Goal: Navigation & Orientation: Go to known website

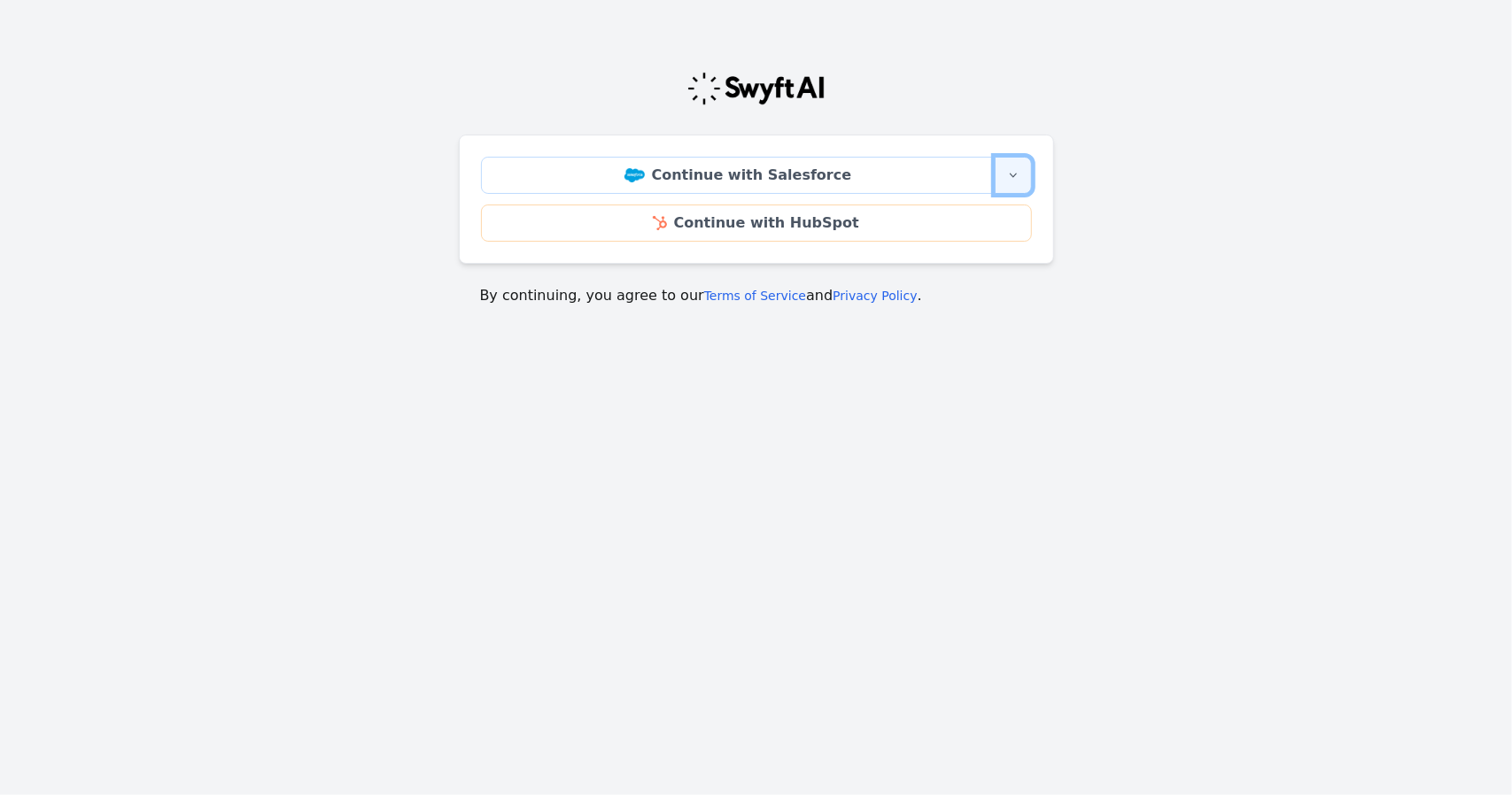
click at [1004, 185] on button "More sign-in options" at bounding box center [1013, 175] width 38 height 38
click at [1012, 174] on icon "button" at bounding box center [1013, 174] width 14 height 14
click at [1015, 174] on icon "button" at bounding box center [1013, 175] width 7 height 5
click at [1111, 152] on main "Continue with Salesforce More sign-in options Continue with Salesforce Sandbox …" at bounding box center [756, 182] width 1512 height 292
click at [1008, 171] on icon "button" at bounding box center [1013, 174] width 14 height 14
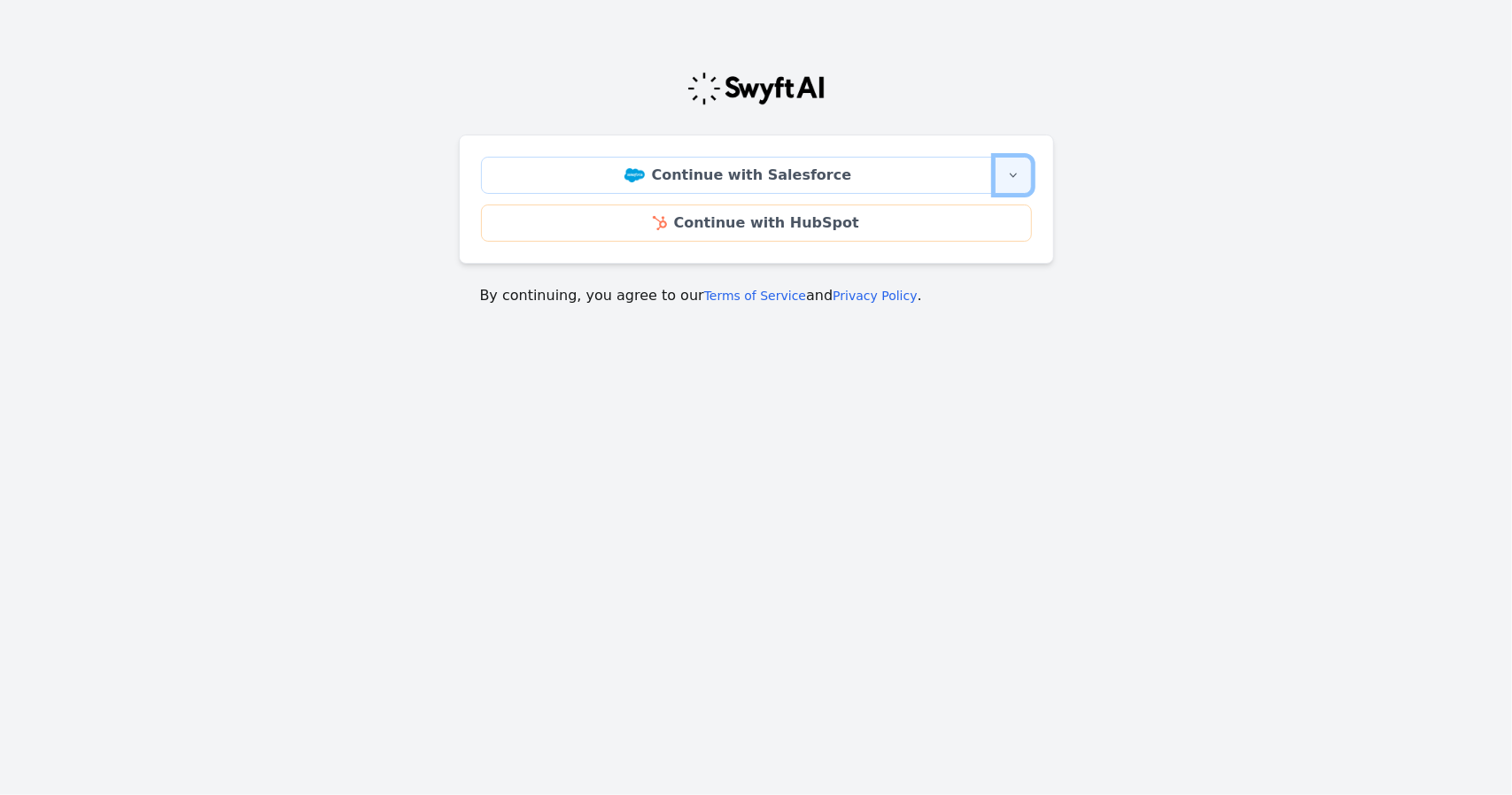
click at [1008, 172] on icon "button" at bounding box center [1013, 174] width 14 height 14
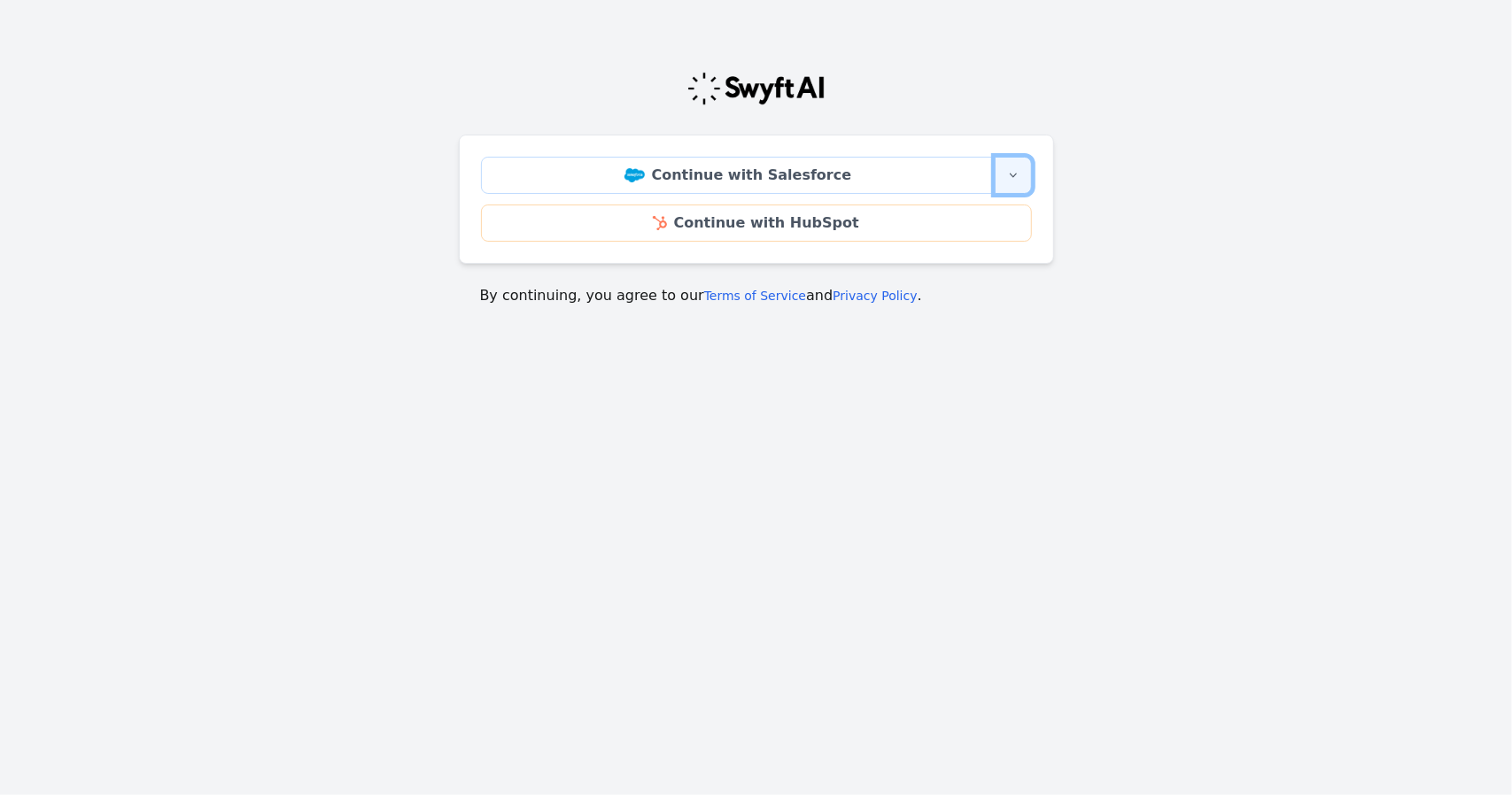
click at [1014, 180] on icon "button" at bounding box center [1013, 174] width 14 height 14
click at [1014, 178] on icon "button" at bounding box center [1013, 174] width 14 height 14
click at [1123, 164] on main "Continue with Salesforce More sign-in options Continue with Salesforce Sandbox …" at bounding box center [756, 182] width 1512 height 292
click at [1016, 174] on icon "button" at bounding box center [1013, 174] width 14 height 14
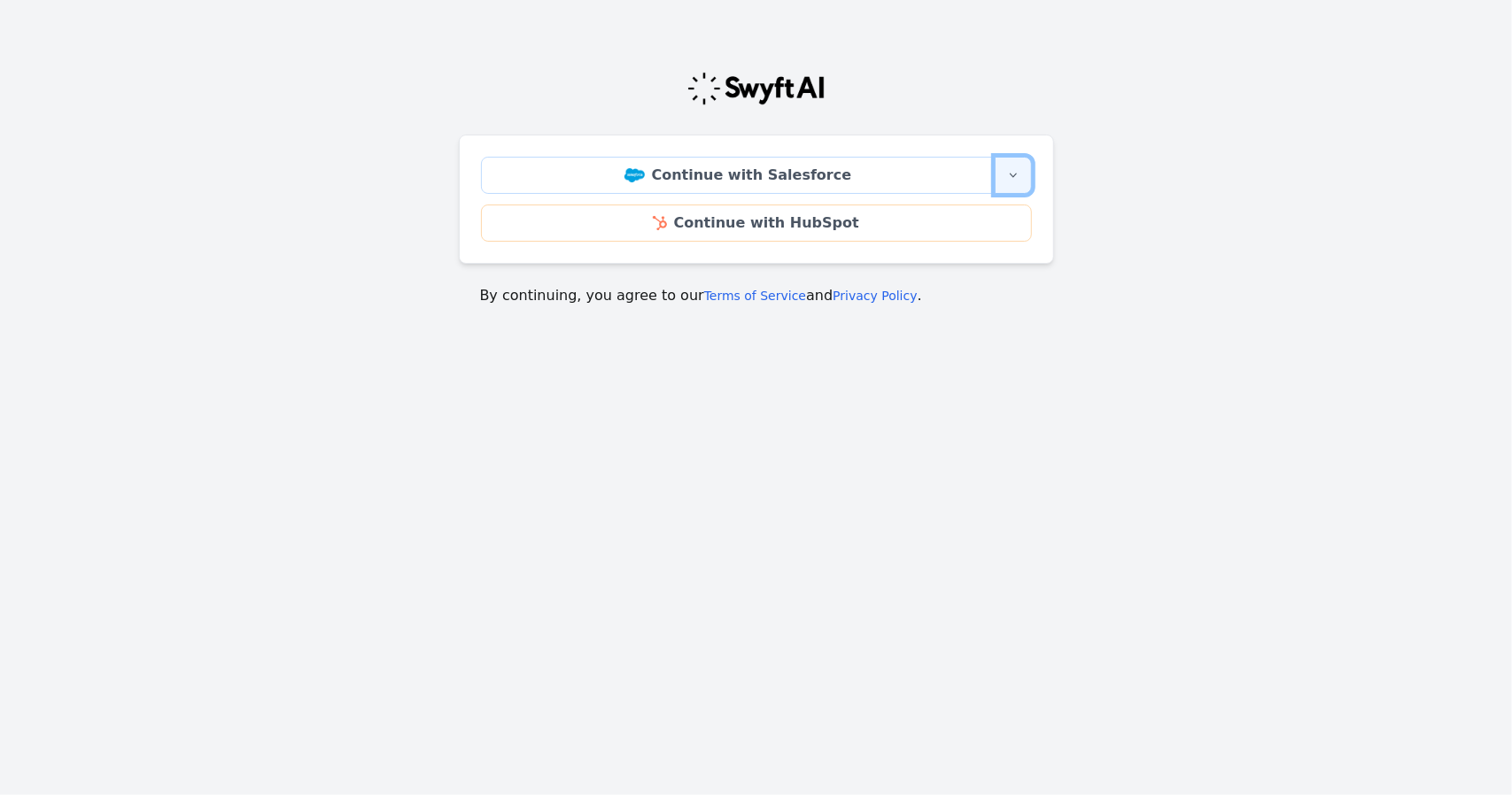
click at [1015, 173] on icon "button" at bounding box center [1013, 174] width 14 height 14
click at [1014, 173] on icon "button" at bounding box center [1013, 174] width 14 height 14
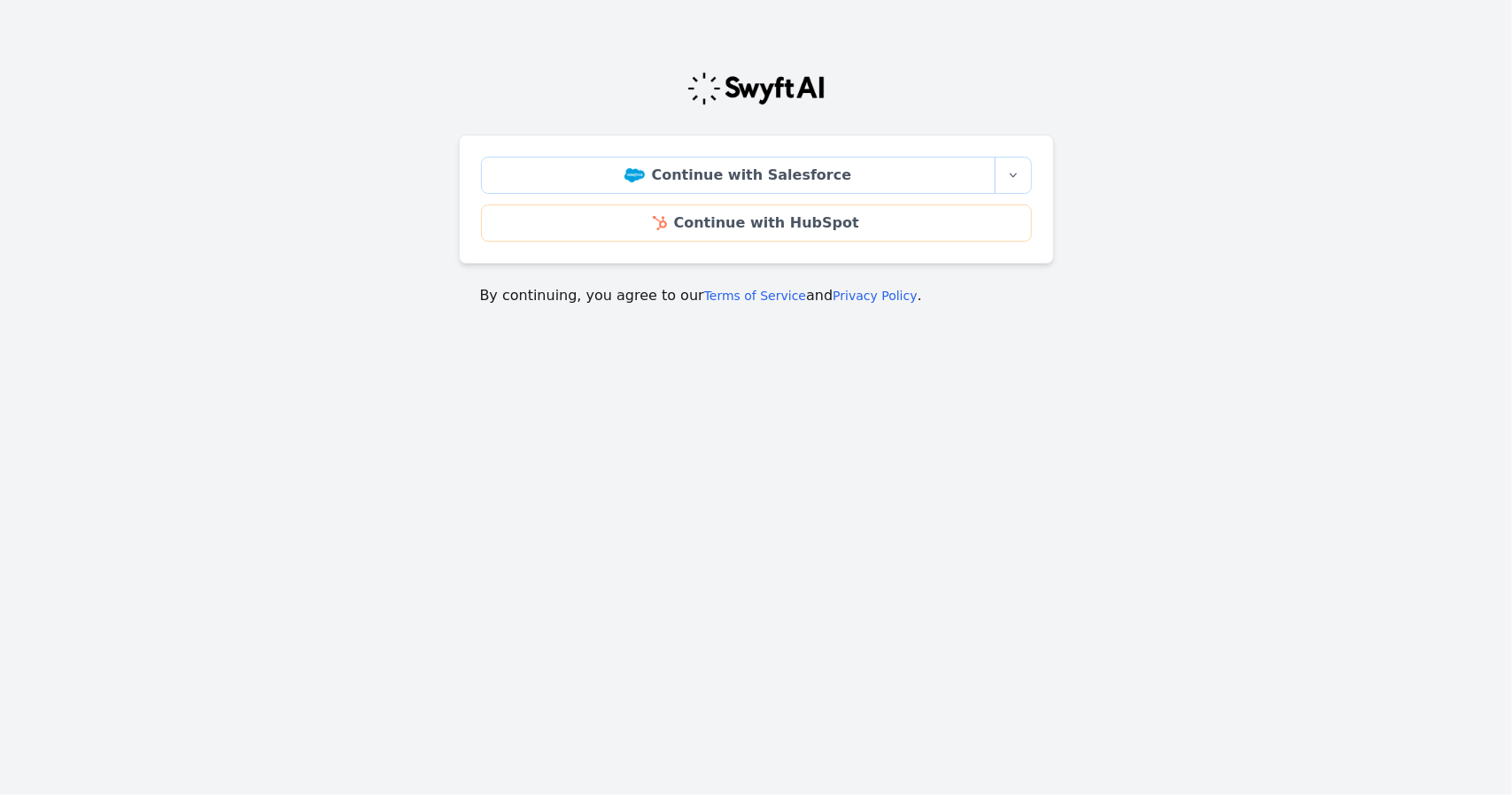
click at [1159, 104] on main "Continue with Salesforce More sign-in options Continue with Salesforce Sandbox …" at bounding box center [756, 182] width 1512 height 292
click at [1008, 174] on icon "button" at bounding box center [1013, 174] width 14 height 14
click at [1011, 174] on icon "button" at bounding box center [1013, 174] width 14 height 14
click at [1011, 175] on icon "button" at bounding box center [1013, 174] width 14 height 14
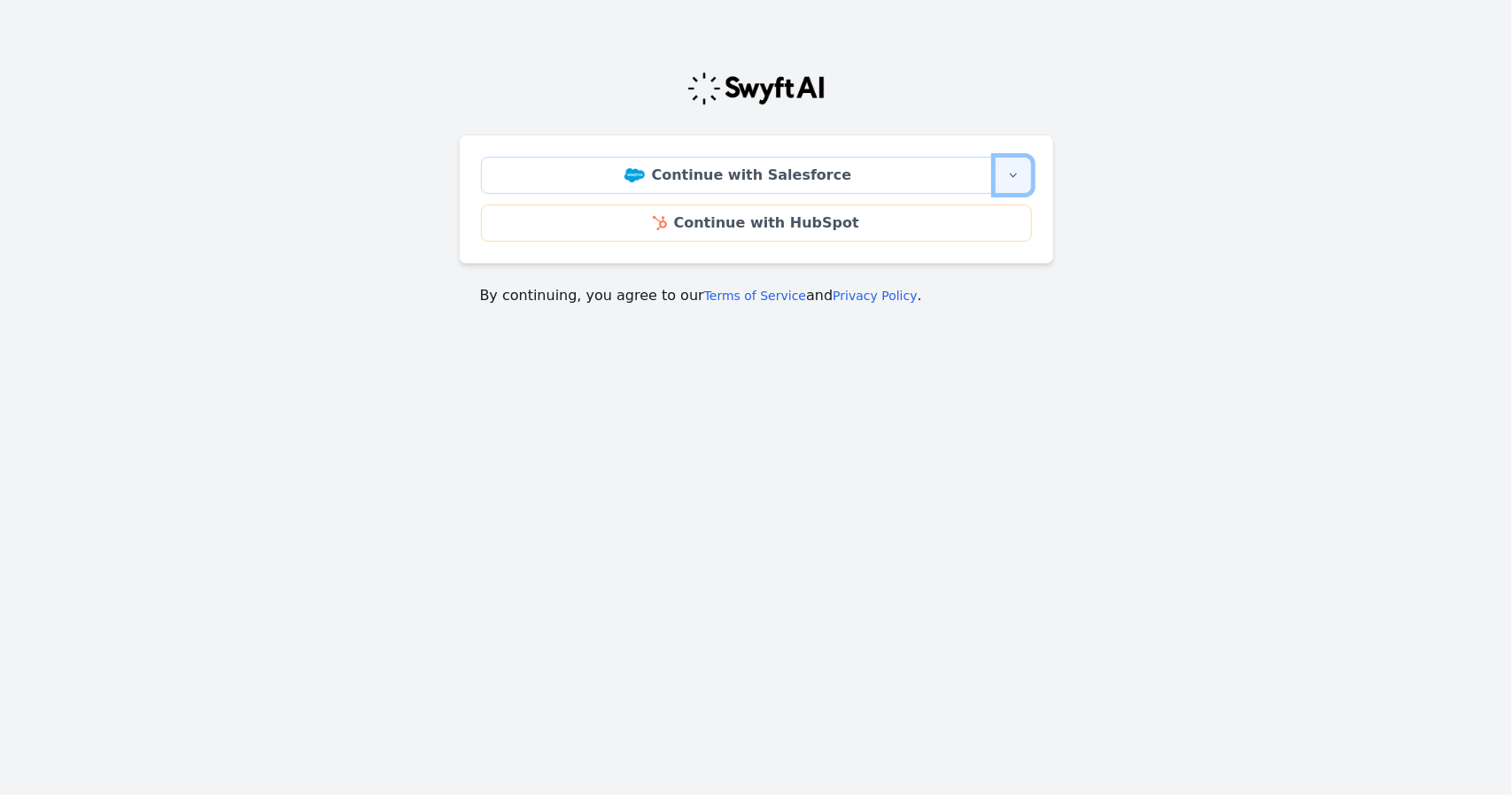
click at [1011, 175] on icon "button" at bounding box center [1013, 174] width 14 height 14
click at [1014, 179] on icon "button" at bounding box center [1013, 174] width 14 height 14
click at [1018, 180] on icon "button" at bounding box center [1013, 174] width 14 height 14
click at [1020, 180] on icon "button" at bounding box center [1013, 174] width 14 height 14
click at [1022, 177] on button "More sign-in options" at bounding box center [1013, 175] width 38 height 38
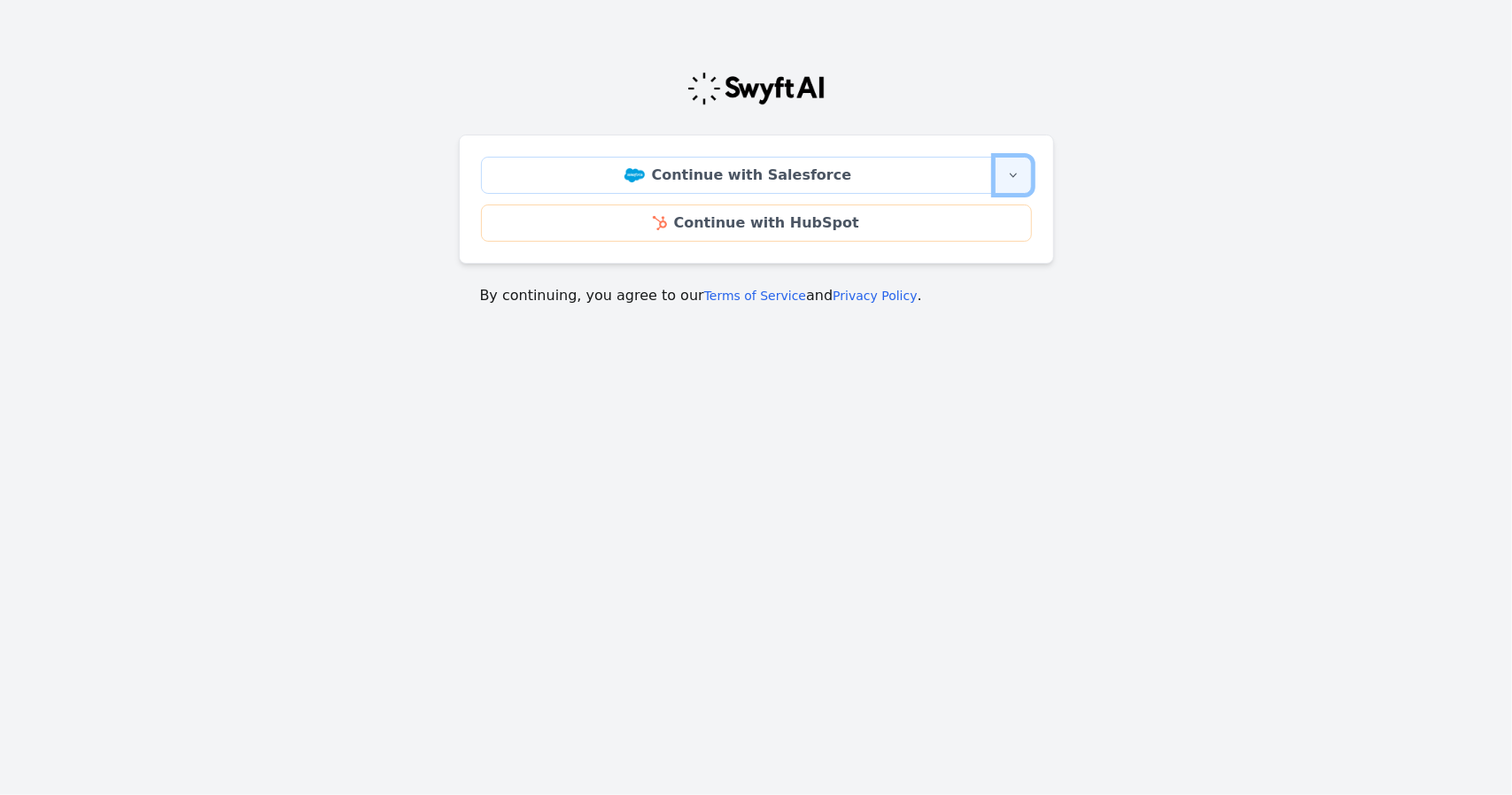
click at [1023, 178] on button "More sign-in options" at bounding box center [1013, 175] width 38 height 38
click at [1113, 102] on main "Continue with Salesforce More sign-in options Continue with Salesforce Sandbox …" at bounding box center [756, 182] width 1512 height 292
click at [1013, 178] on icon "button" at bounding box center [1013, 174] width 14 height 14
click at [1150, 211] on main "Continue with Salesforce More sign-in options Continue with Salesforce Sandbox …" at bounding box center [756, 182] width 1512 height 292
click at [1022, 174] on button "More sign-in options" at bounding box center [1013, 175] width 38 height 38
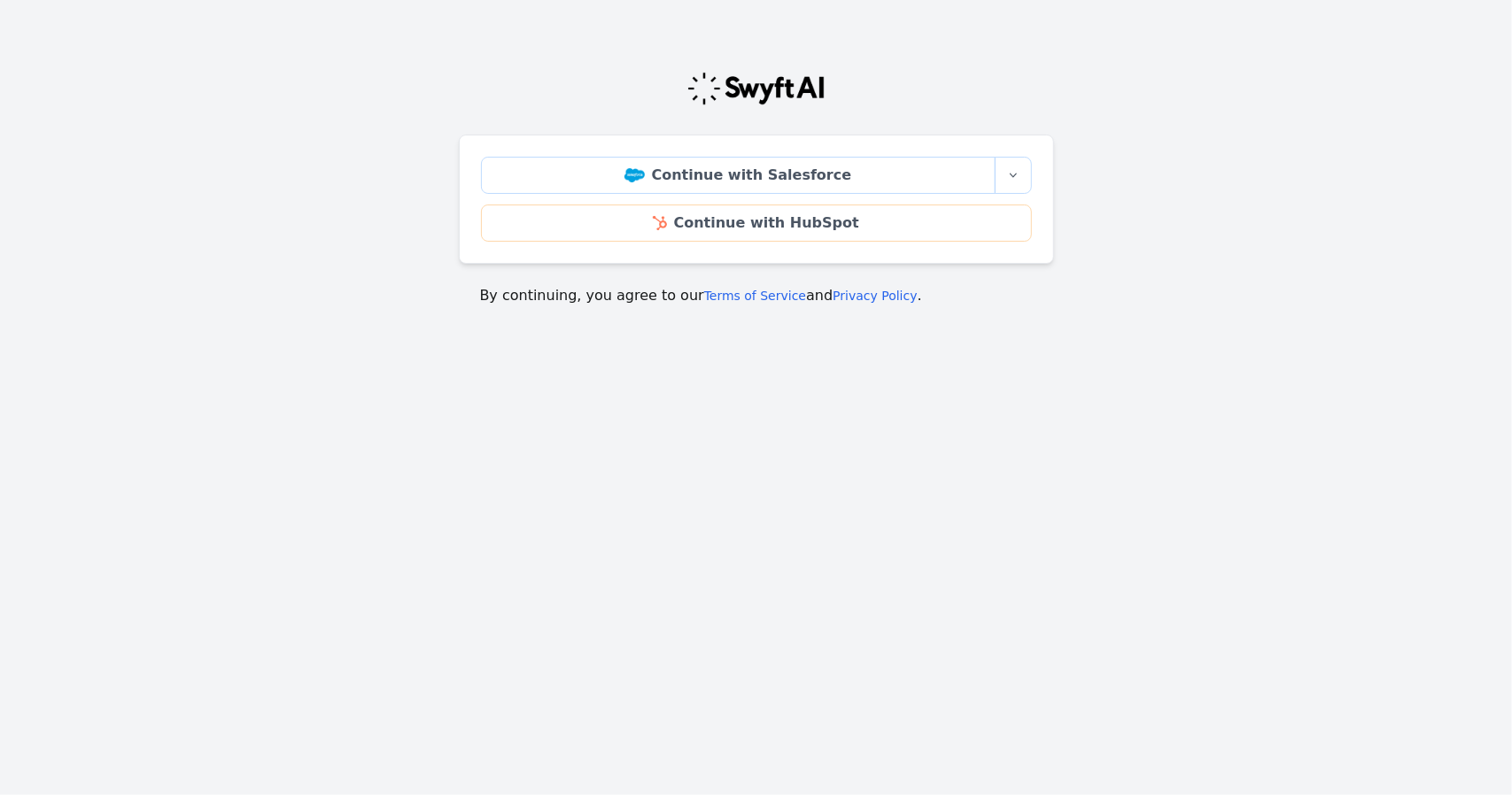
drag, startPoint x: 1168, startPoint y: 216, endPoint x: 1154, endPoint y: 209, distance: 15.7
click at [1168, 217] on main "Continue with Salesforce More sign-in options Continue with Salesforce Sandbox …" at bounding box center [756, 182] width 1512 height 292
click at [1011, 171] on icon "button" at bounding box center [1013, 174] width 14 height 14
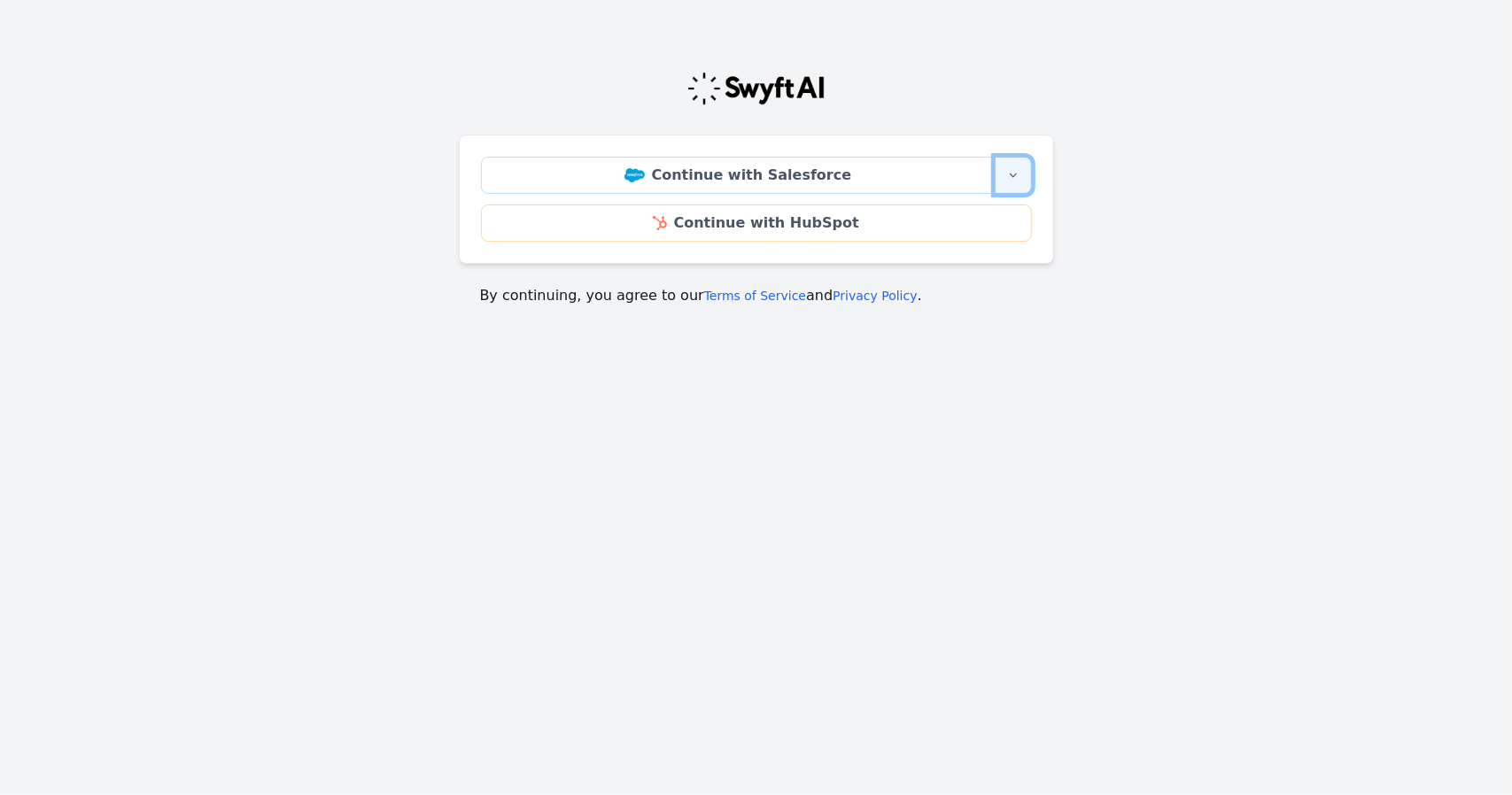
click at [1011, 171] on icon "button" at bounding box center [1013, 174] width 14 height 14
click at [1134, 182] on main "Continue with Salesforce More sign-in options Continue with Salesforce Sandbox …" at bounding box center [756, 182] width 1512 height 292
click at [1010, 176] on icon "button" at bounding box center [1013, 174] width 14 height 14
click at [1009, 176] on icon "button" at bounding box center [1013, 174] width 14 height 14
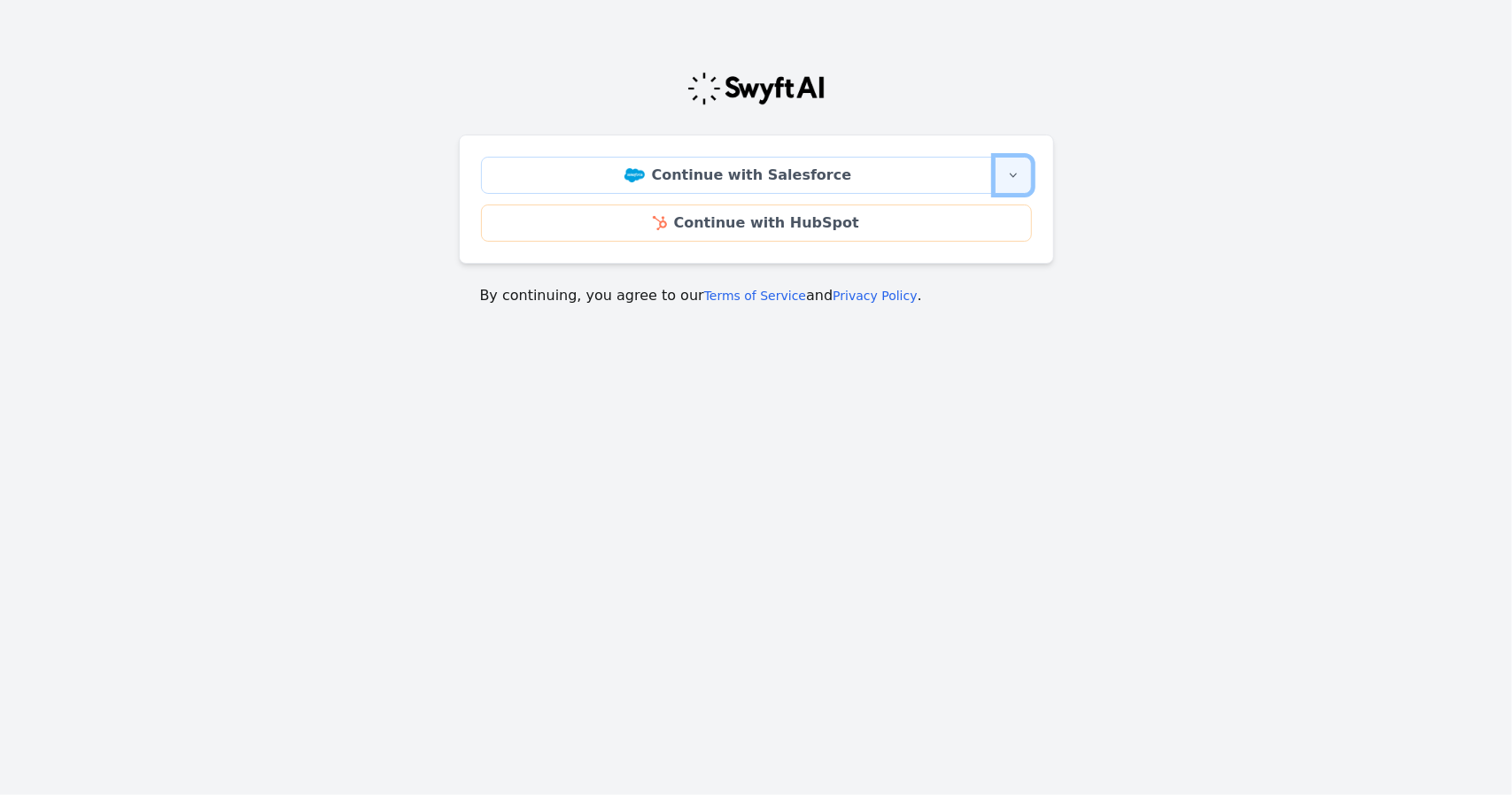
click at [1009, 176] on icon "button" at bounding box center [1013, 174] width 14 height 14
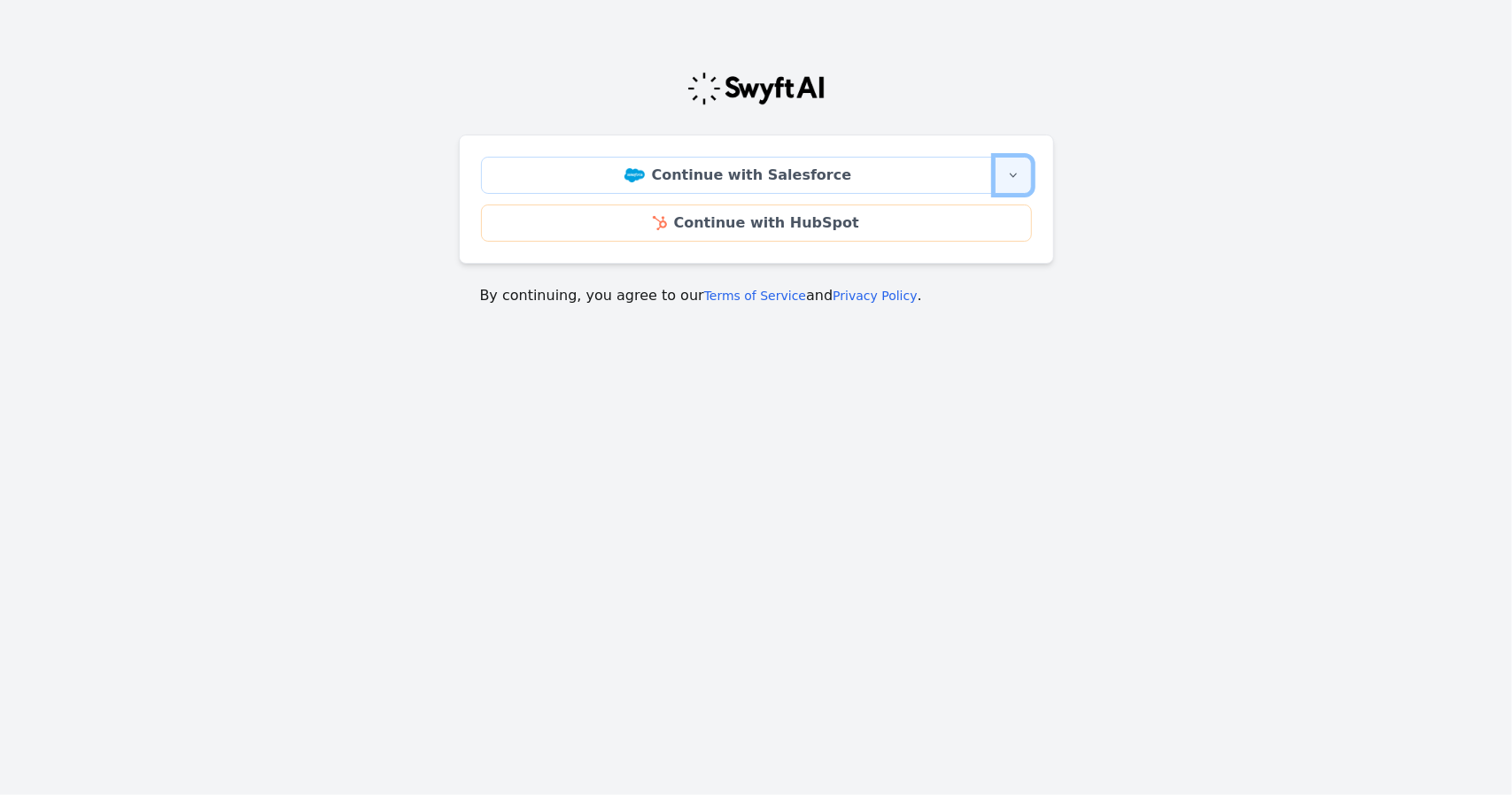
click at [1008, 175] on icon "button" at bounding box center [1013, 174] width 14 height 14
click at [1010, 172] on icon "button" at bounding box center [1013, 174] width 14 height 14
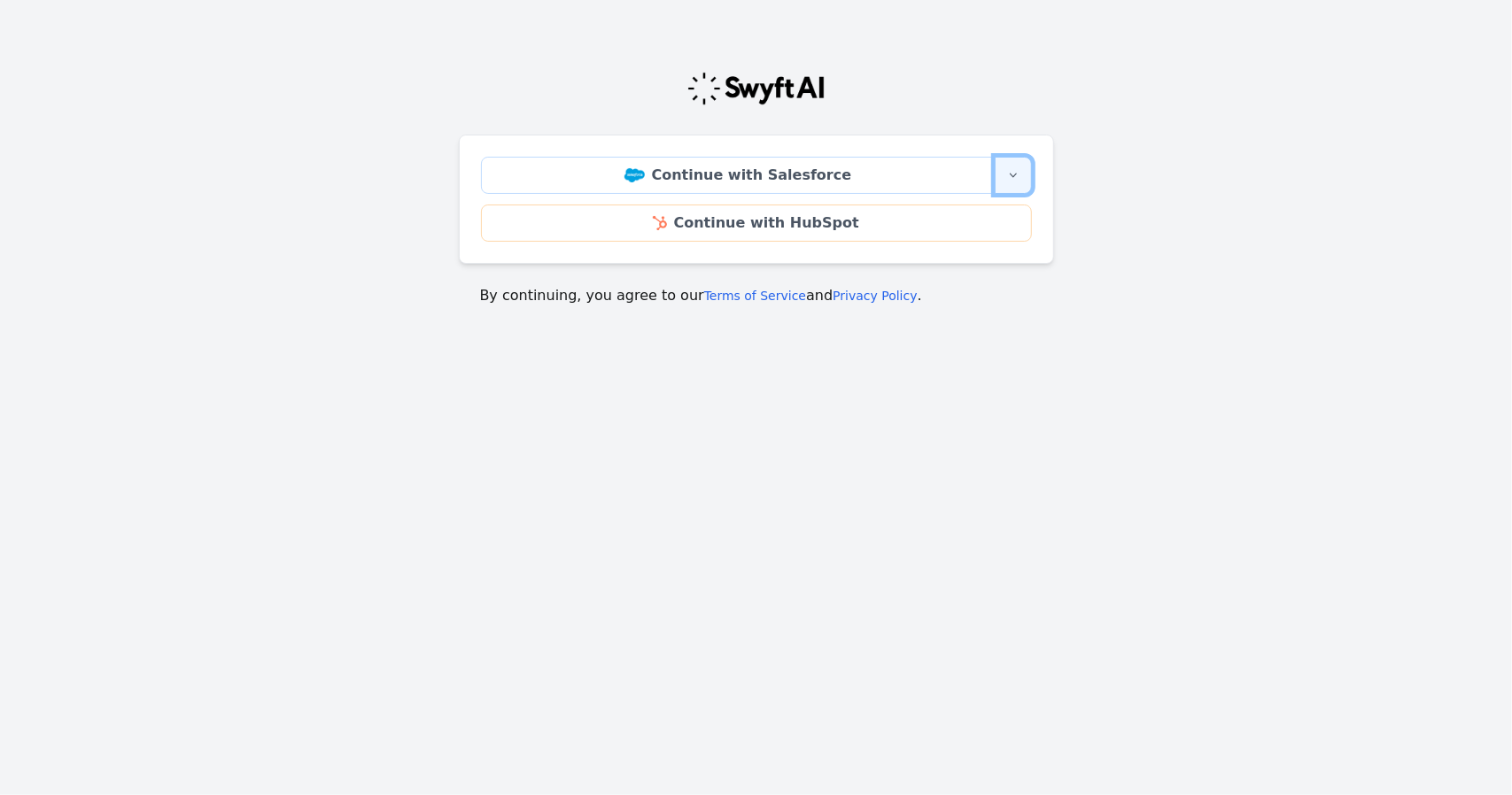
click at [1010, 172] on icon "button" at bounding box center [1013, 174] width 14 height 14
click at [1076, 156] on main "Continue with Salesforce More sign-in options Continue with Salesforce Sandbox …" at bounding box center [756, 182] width 1512 height 292
click at [1011, 174] on icon "button" at bounding box center [1013, 174] width 14 height 14
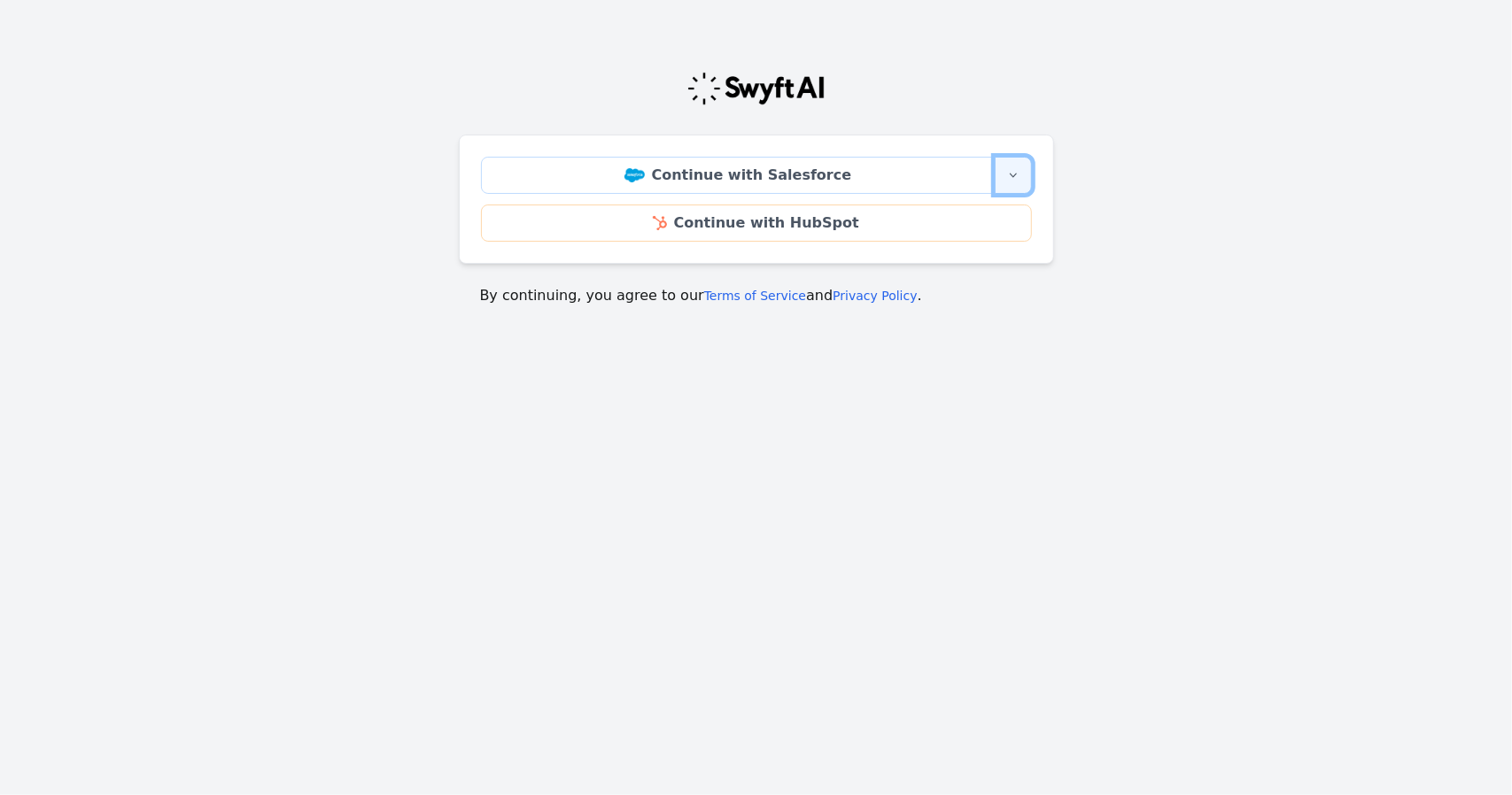
click at [1011, 174] on icon "button" at bounding box center [1013, 174] width 14 height 14
click at [1017, 173] on icon "button" at bounding box center [1013, 174] width 14 height 14
click at [1015, 174] on icon "button" at bounding box center [1013, 174] width 14 height 14
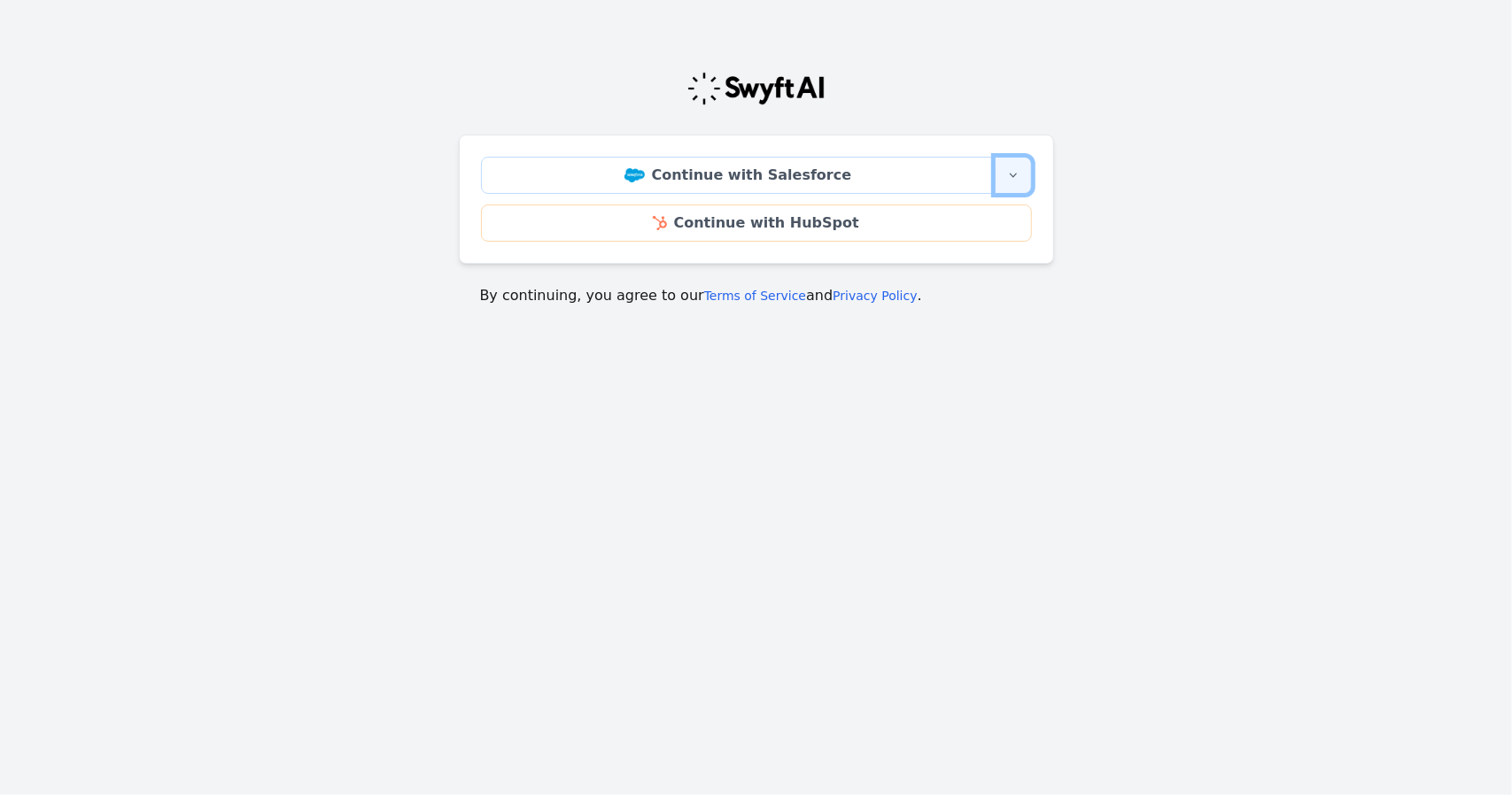
click at [1015, 174] on icon "button" at bounding box center [1013, 174] width 14 height 14
click at [1015, 174] on icon "button" at bounding box center [1013, 175] width 7 height 5
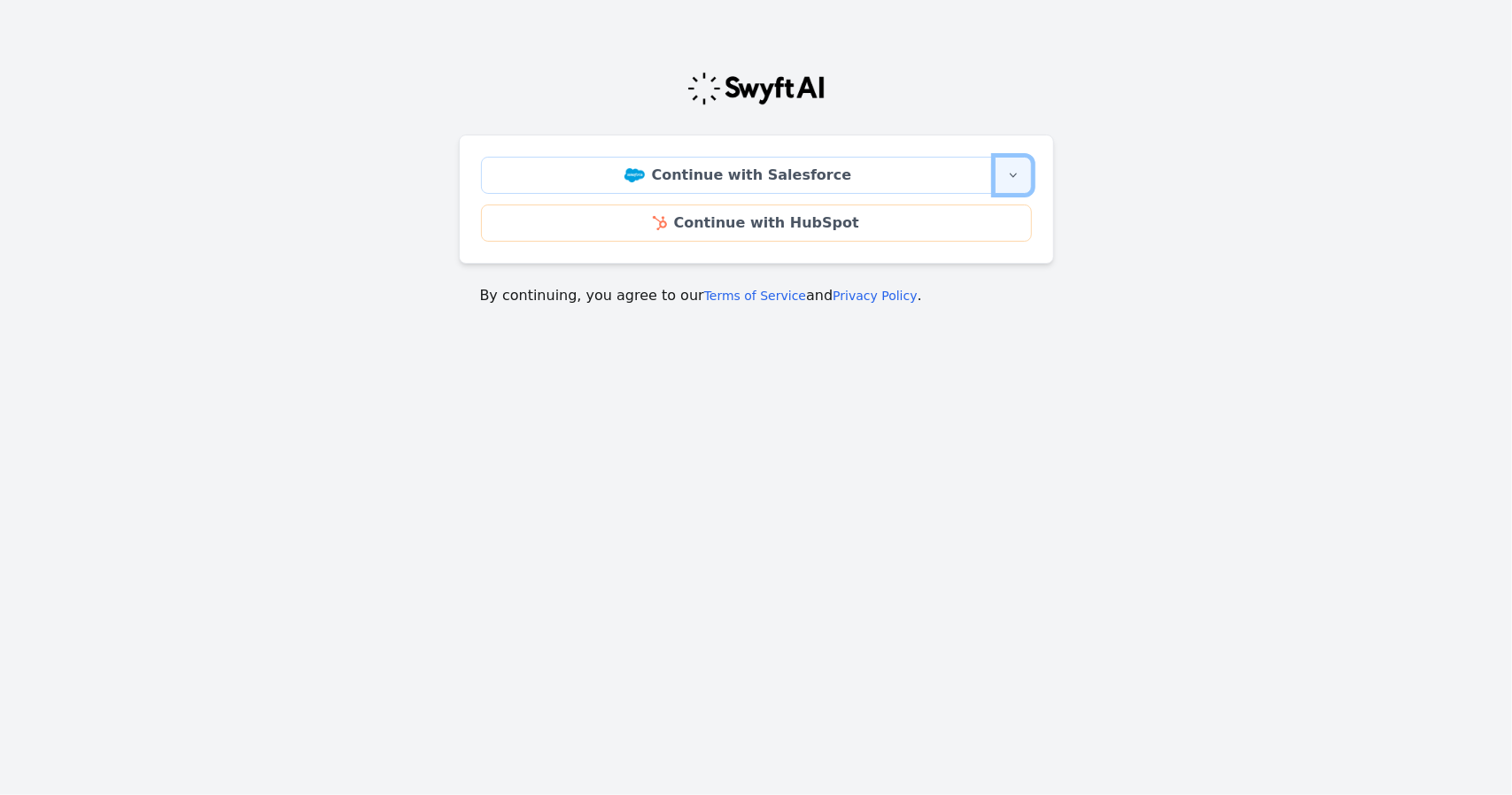
click at [1015, 174] on icon "button" at bounding box center [1013, 175] width 7 height 5
click at [1012, 171] on icon "button" at bounding box center [1013, 174] width 14 height 14
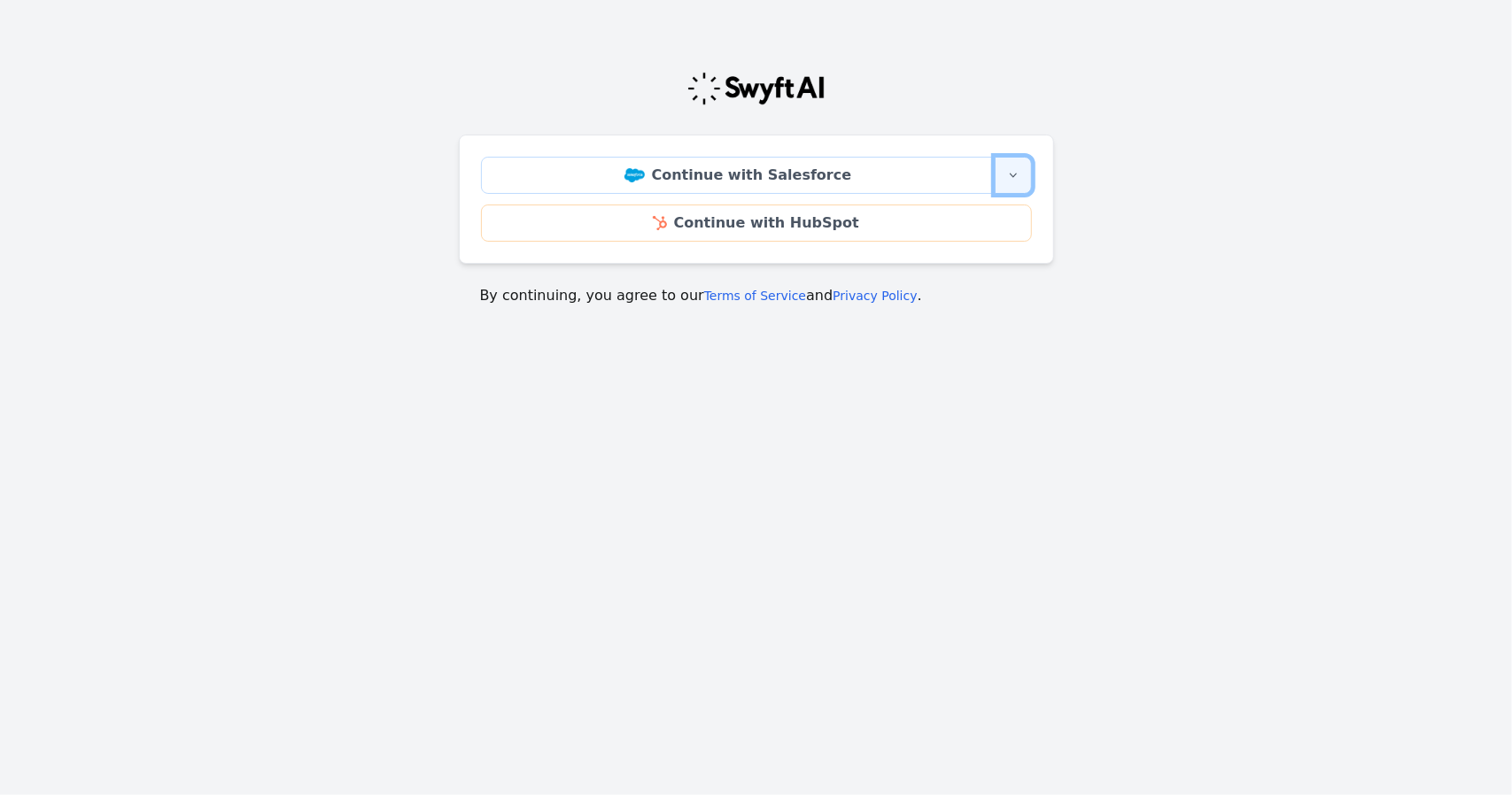
click at [1012, 171] on icon "button" at bounding box center [1013, 174] width 14 height 14
click at [1011, 175] on icon "button" at bounding box center [1013, 174] width 14 height 14
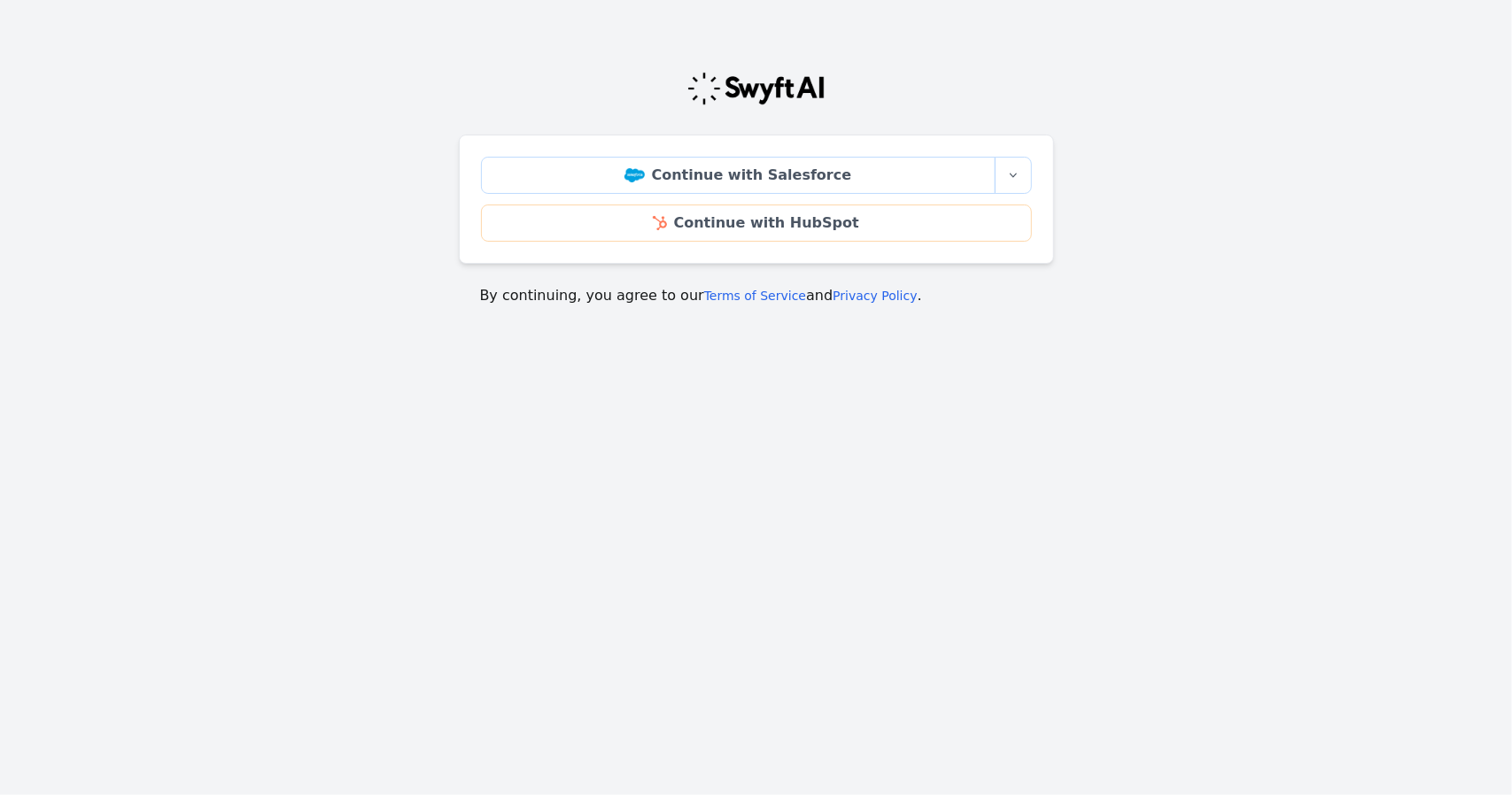
click at [1040, 162] on div "Continue with Salesforce More sign-in options Continue with Salesforce Sandbox …" at bounding box center [757, 199] width 595 height 129
click at [1015, 174] on icon "button" at bounding box center [1013, 175] width 7 height 5
click at [1039, 157] on div "Continue with Salesforce More sign-in options Continue with Salesforce Sandbox …" at bounding box center [757, 199] width 595 height 129
click at [1013, 169] on icon "button" at bounding box center [1013, 174] width 14 height 14
click at [1040, 167] on div "Continue with Salesforce More sign-in options Continue with Salesforce Sandbox …" at bounding box center [757, 199] width 595 height 129
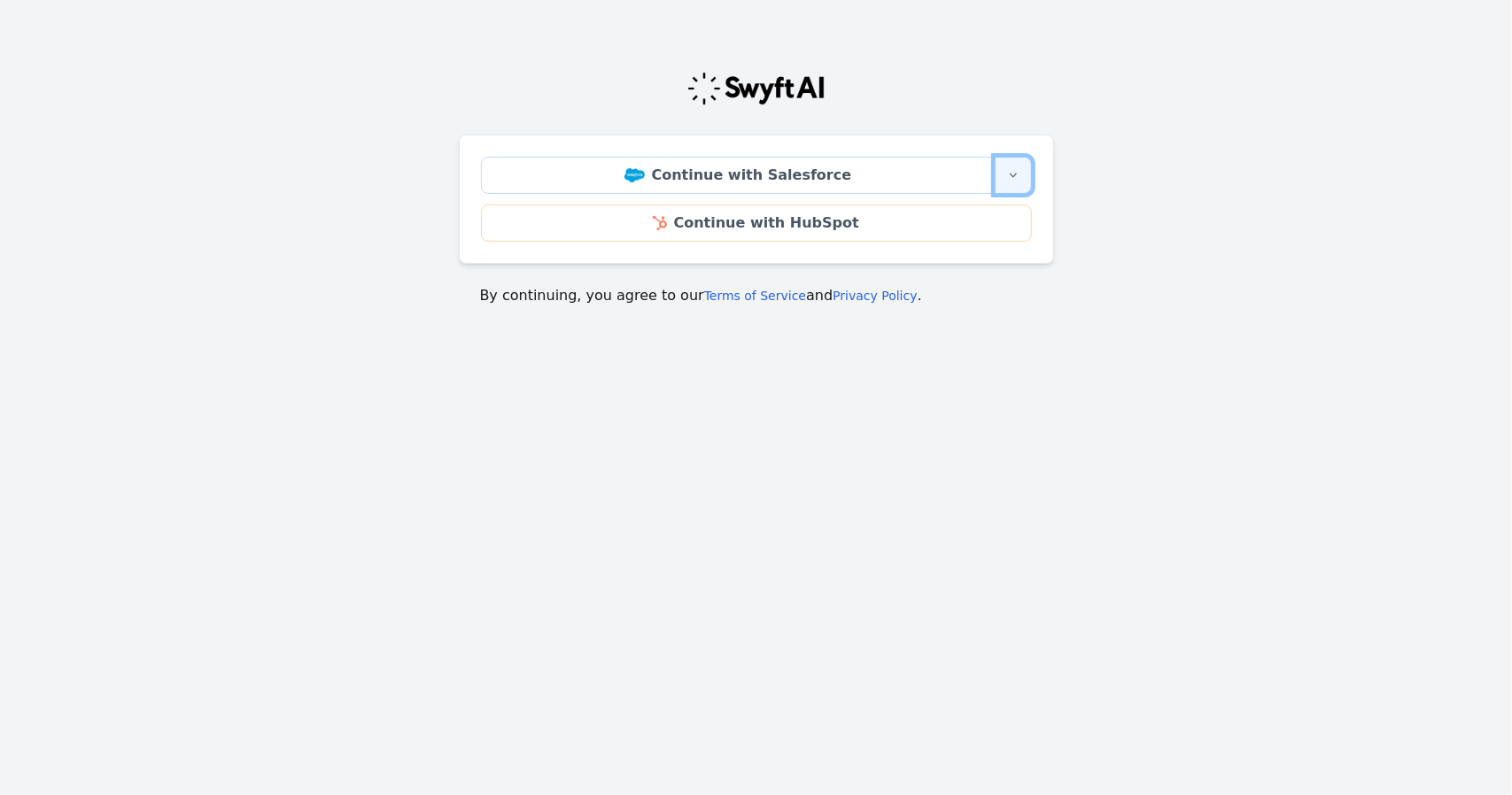
click at [1020, 173] on icon "button" at bounding box center [1013, 174] width 14 height 14
click at [1019, 173] on icon "button" at bounding box center [1013, 174] width 14 height 14
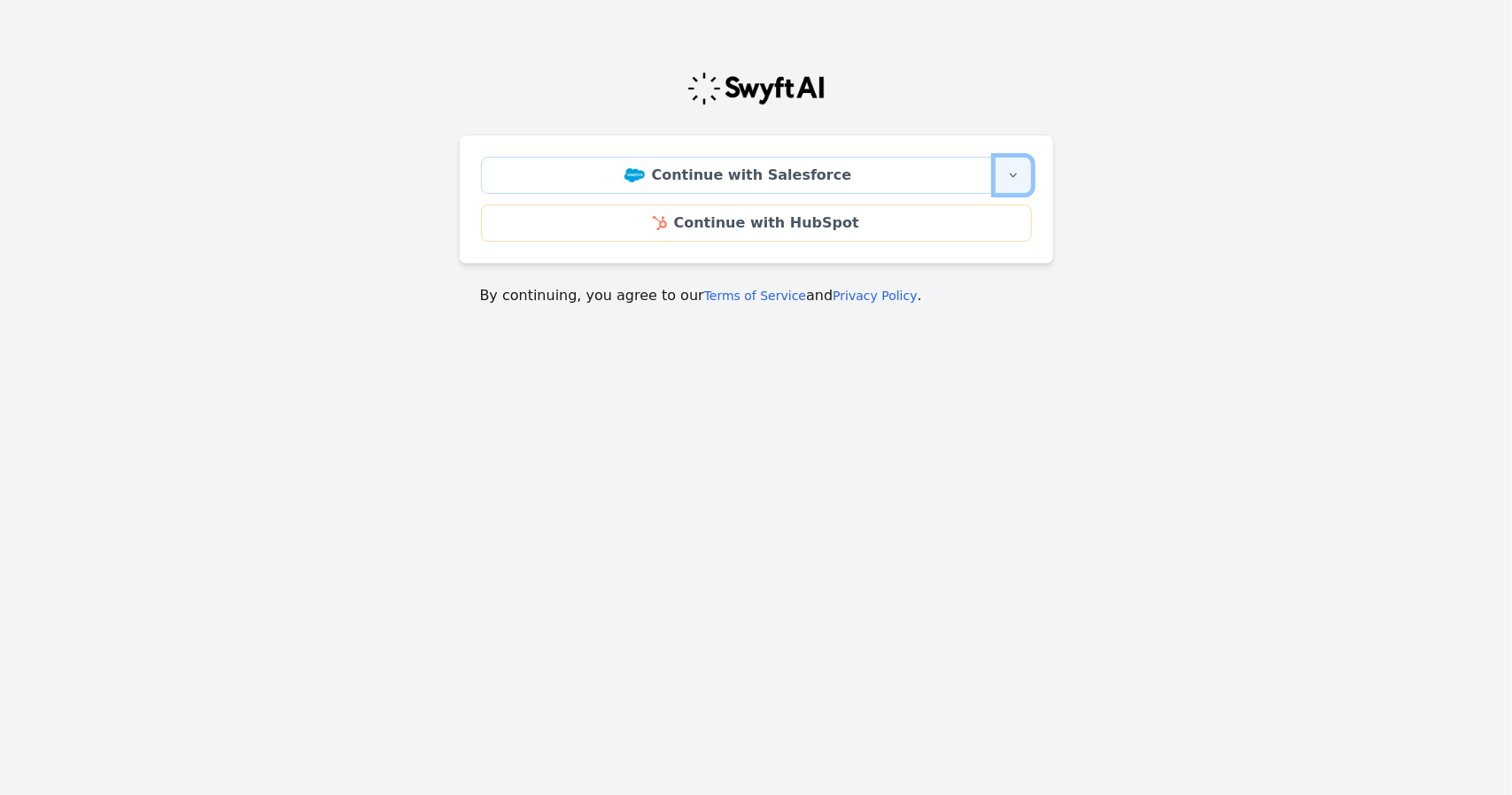
click at [1015, 175] on icon "button" at bounding box center [1013, 174] width 14 height 14
click at [1012, 177] on icon "button" at bounding box center [1013, 174] width 14 height 14
click at [1008, 170] on icon "button" at bounding box center [1013, 174] width 14 height 14
click at [1010, 186] on button "More sign-in options" at bounding box center [1013, 175] width 38 height 38
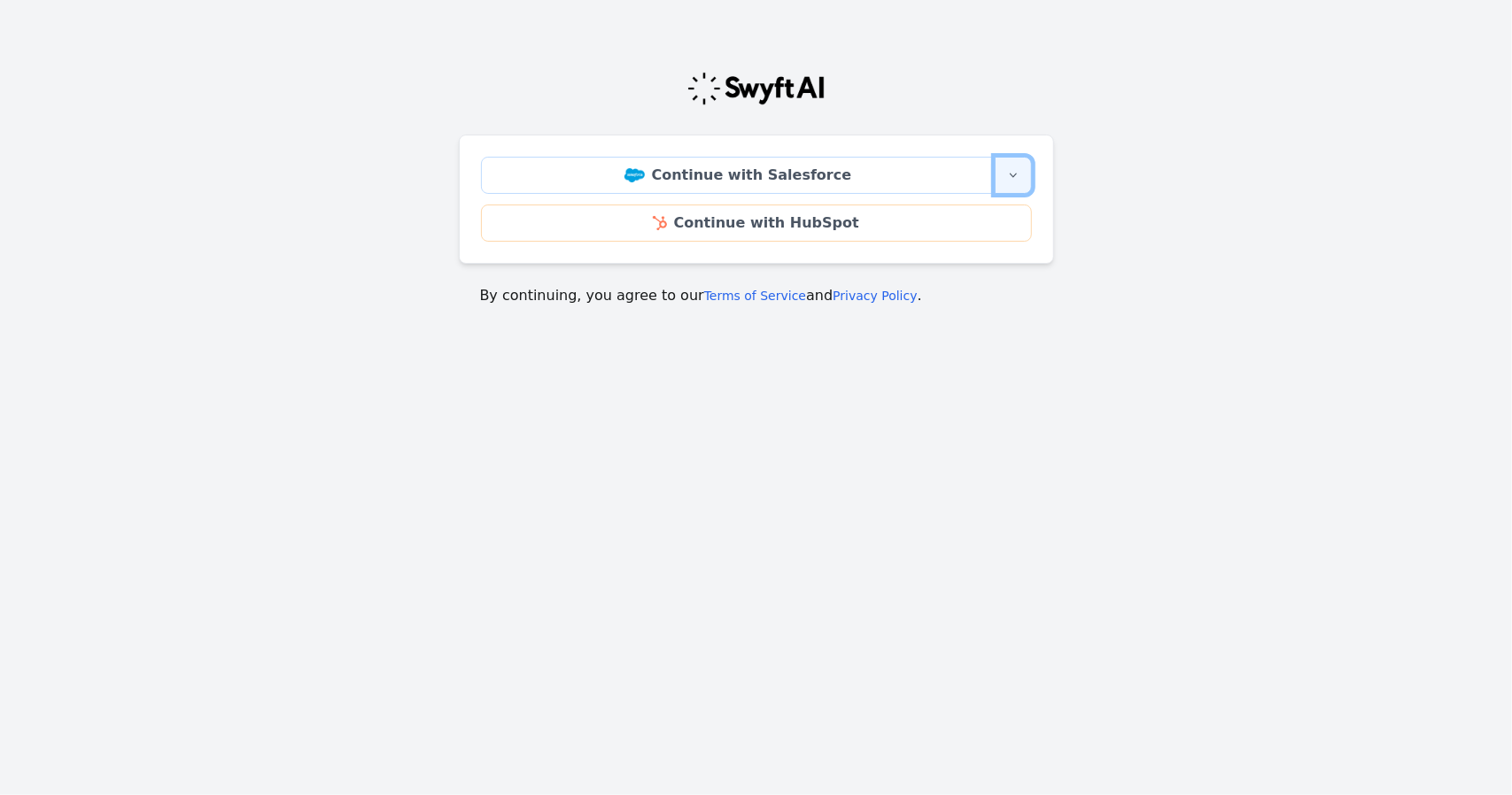
click at [1010, 186] on button "More sign-in options" at bounding box center [1013, 175] width 38 height 38
click at [1013, 186] on button "More sign-in options" at bounding box center [1013, 175] width 38 height 38
click at [1016, 171] on icon "button" at bounding box center [1013, 174] width 14 height 14
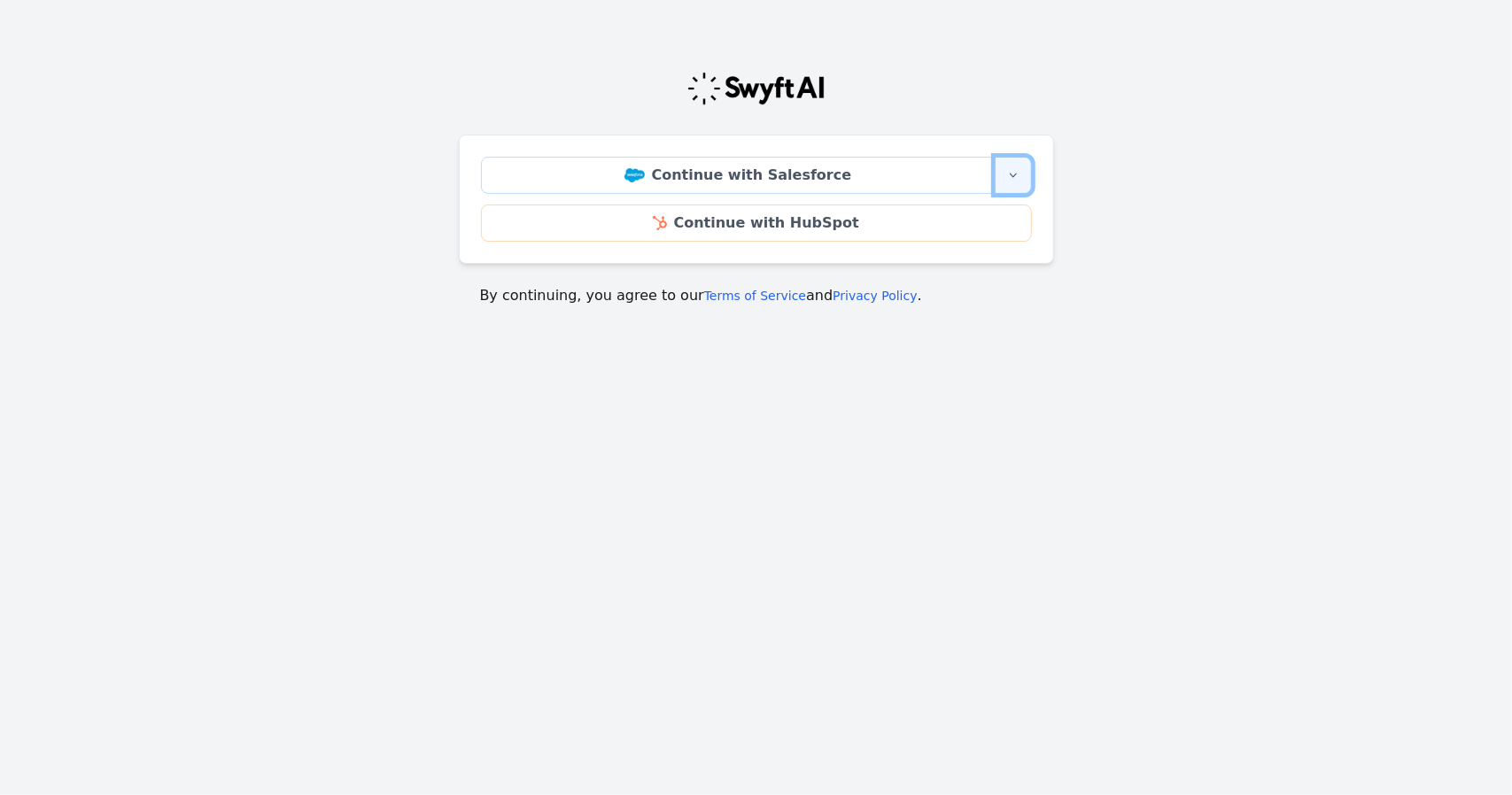
click at [1017, 171] on icon "button" at bounding box center [1013, 174] width 14 height 14
click at [1008, 181] on icon "button" at bounding box center [1013, 174] width 14 height 14
